Goal: Task Accomplishment & Management: Manage account settings

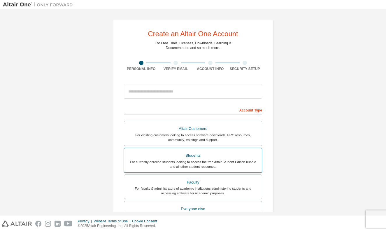
click at [214, 160] on div "For currently enrolled students looking to access the free Altair Student Editi…" at bounding box center [193, 164] width 131 height 9
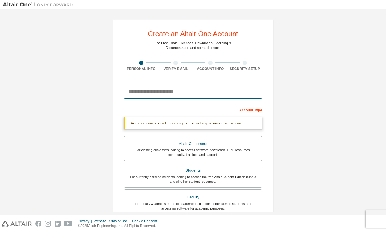
click at [159, 92] on input "email" at bounding box center [193, 92] width 138 height 14
type input "**********"
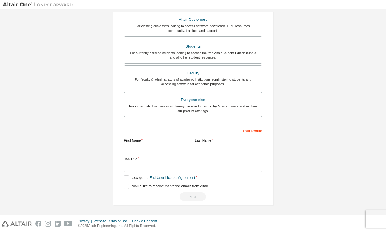
scroll to position [111, 0]
click at [201, 199] on div "Next" at bounding box center [193, 196] width 138 height 9
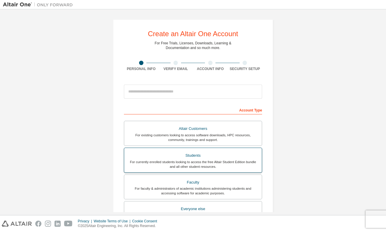
scroll to position [0, 0]
click at [199, 149] on label "Students For currently enrolled students looking to access the free Altair Stud…" at bounding box center [193, 160] width 138 height 25
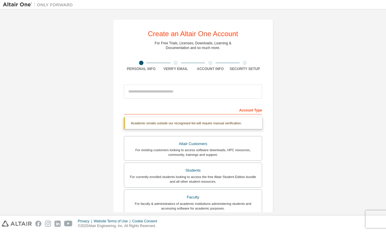
click at [194, 124] on div "Academic emails outside our recognised list will require manual verification." at bounding box center [193, 123] width 138 height 12
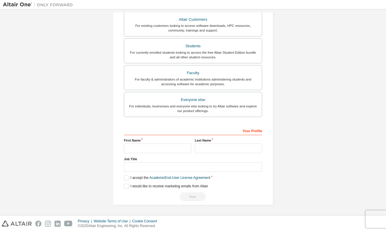
scroll to position [126, 0]
click at [254, 128] on div "Your Profile" at bounding box center [193, 130] width 138 height 9
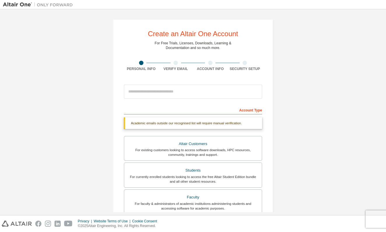
scroll to position [0, 0]
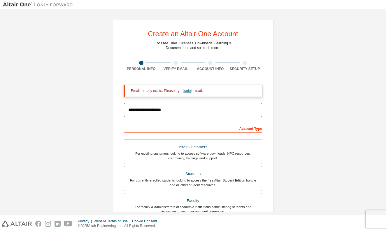
type input "**********"
click at [189, 91] on link "login" at bounding box center [186, 91] width 7 height 4
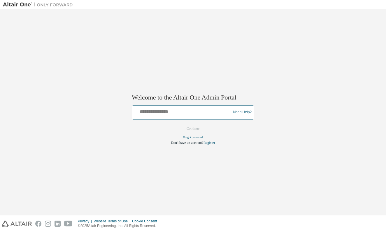
type input "*******"
click at [193, 128] on button "Continue" at bounding box center [193, 128] width 24 height 9
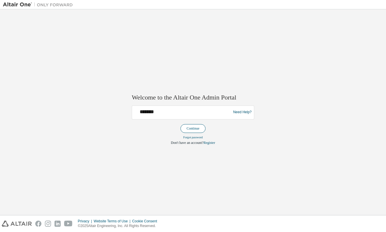
click at [199, 129] on button "Continue" at bounding box center [193, 128] width 25 height 9
click at [197, 136] on link "Forgot password" at bounding box center [193, 137] width 20 height 3
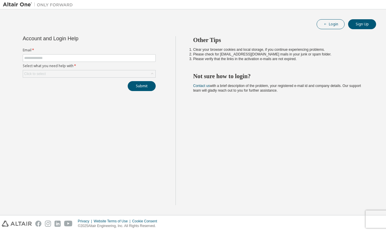
click at [337, 21] on button "Login" at bounding box center [331, 24] width 28 height 10
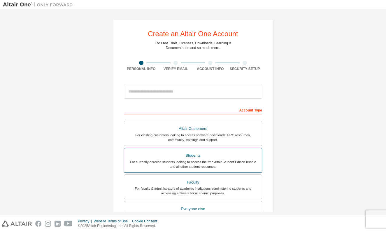
click at [185, 161] on div "For currently enrolled students looking to access the free Altair Student Editi…" at bounding box center [193, 164] width 131 height 9
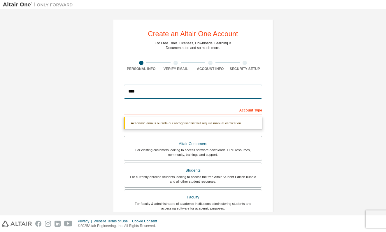
click at [181, 96] on input "****" at bounding box center [193, 92] width 138 height 14
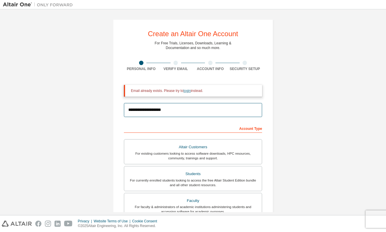
type input "**********"
click at [189, 91] on link "login" at bounding box center [186, 91] width 7 height 4
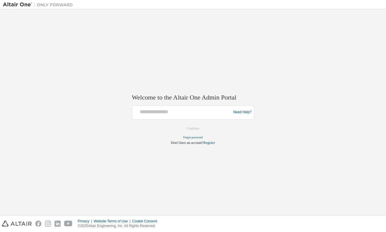
click at [212, 138] on div "Forgot password" at bounding box center [193, 137] width 122 height 5
click at [198, 138] on link "Forgot password" at bounding box center [193, 137] width 20 height 3
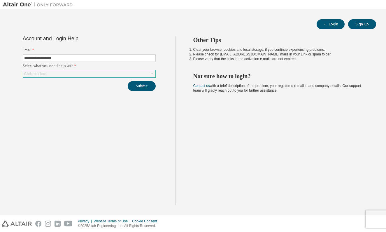
type input "**********"
click at [89, 77] on div "Click to select" at bounding box center [89, 73] width 132 height 7
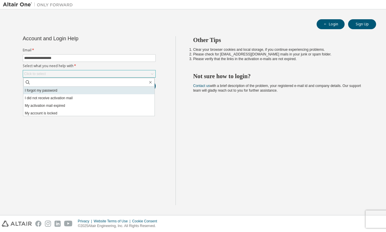
click at [71, 89] on li "I forgot my password" at bounding box center [88, 91] width 131 height 8
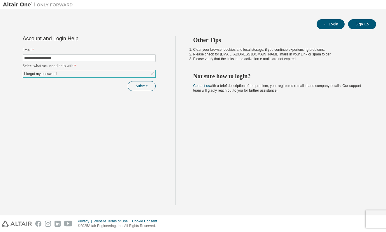
click at [147, 85] on button "Submit" at bounding box center [142, 86] width 28 height 10
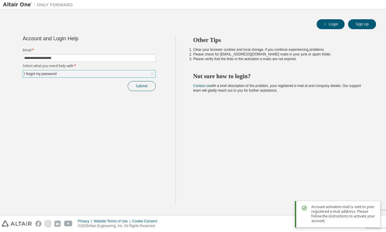
click at [142, 87] on button "Submit" at bounding box center [142, 86] width 28 height 10
click at [139, 90] on button "Submit" at bounding box center [142, 86] width 28 height 10
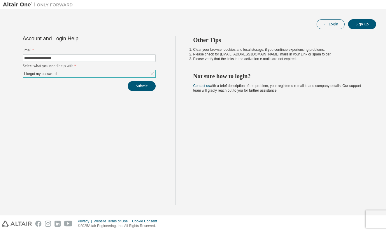
click at [330, 23] on button "Login" at bounding box center [331, 24] width 28 height 10
click at [337, 27] on button "Login" at bounding box center [331, 24] width 28 height 10
click at [332, 23] on button "Login" at bounding box center [331, 24] width 28 height 10
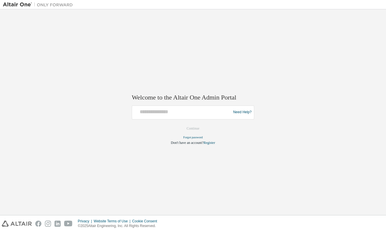
click at [230, 140] on div "Don't have an account? Register" at bounding box center [193, 142] width 122 height 5
click at [198, 138] on link "Forgot password" at bounding box center [193, 137] width 20 height 3
